Goal: Task Accomplishment & Management: Use online tool/utility

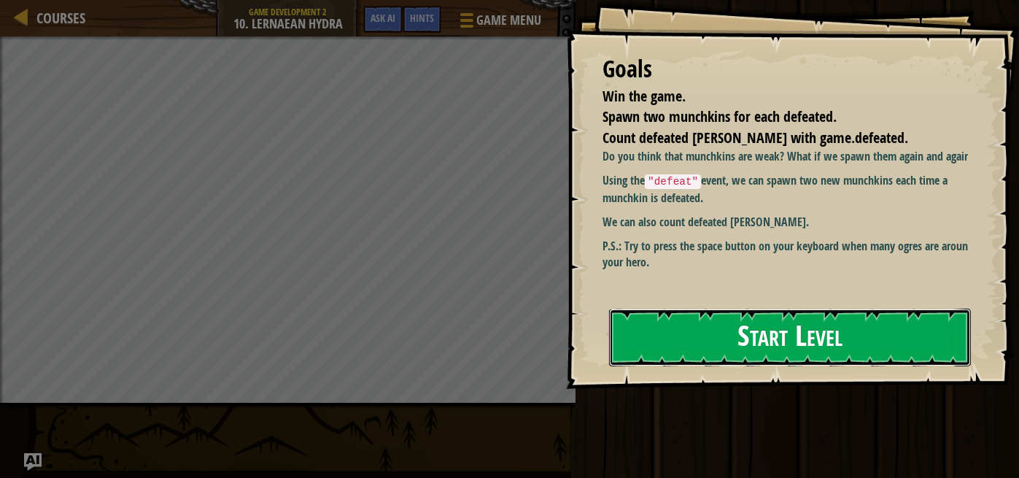
click at [729, 339] on button "Start Level" at bounding box center [790, 337] width 362 height 58
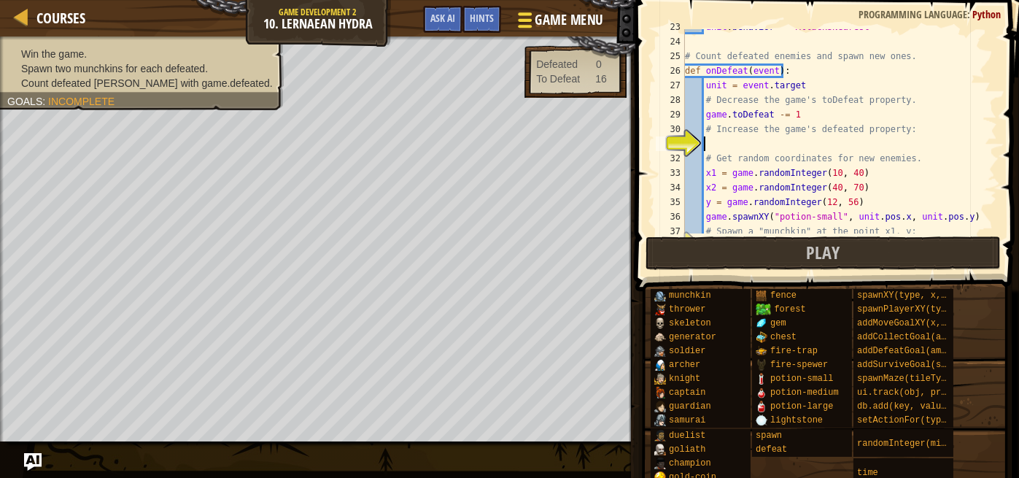
scroll to position [335, 0]
click at [524, 22] on div at bounding box center [525, 19] width 20 height 21
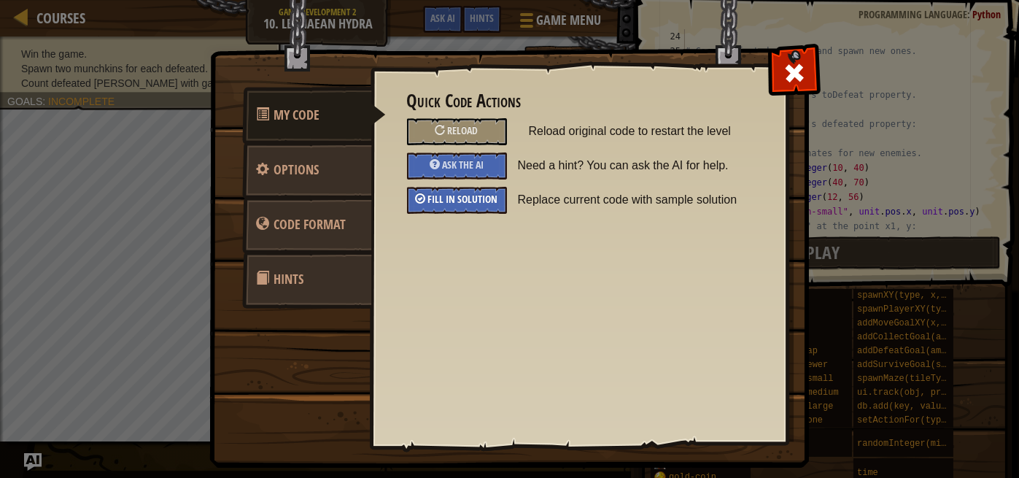
click at [464, 197] on span "Fill in solution" at bounding box center [463, 199] width 70 height 14
click at [801, 64] on span at bounding box center [793, 72] width 23 height 23
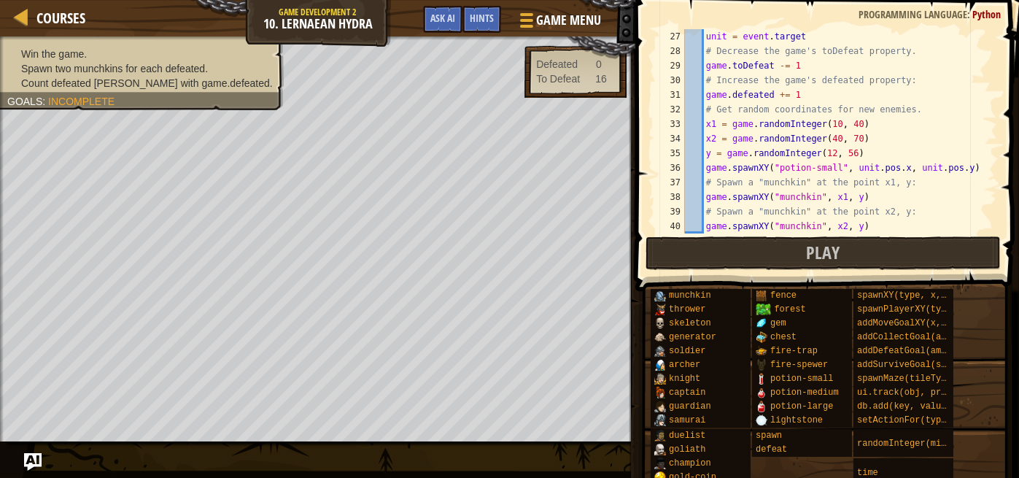
scroll to position [379, 0]
